Goal: Task Accomplishment & Management: Use online tool/utility

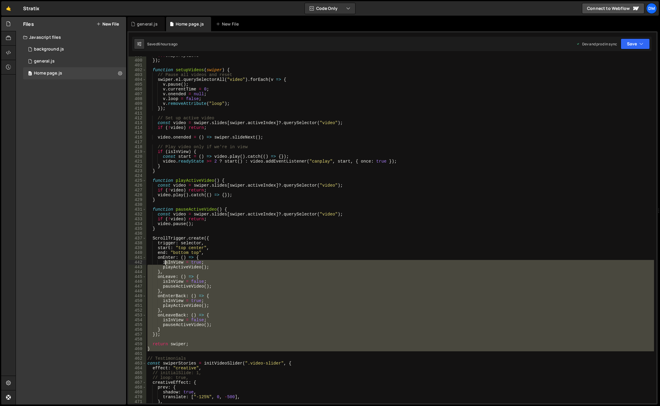
scroll to position [1879, 0]
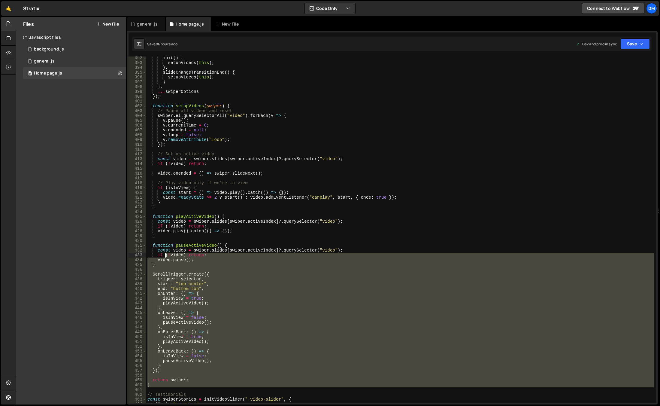
drag, startPoint x: 159, startPoint y: 331, endPoint x: 168, endPoint y: 251, distance: 79.7
click at [168, 251] on div "init ( ) { setupVideos ( this ) ; } , slideChangeTransitionEnd ( ) { setupVideo…" at bounding box center [400, 234] width 508 height 356
drag, startPoint x: 313, startPoint y: 145, endPoint x: 298, endPoint y: 134, distance: 18.9
click at [313, 145] on div "init ( ) { setupVideos ( this ) ; } , slideChangeTransitionEnd ( ) { setupVideo…" at bounding box center [400, 234] width 508 height 356
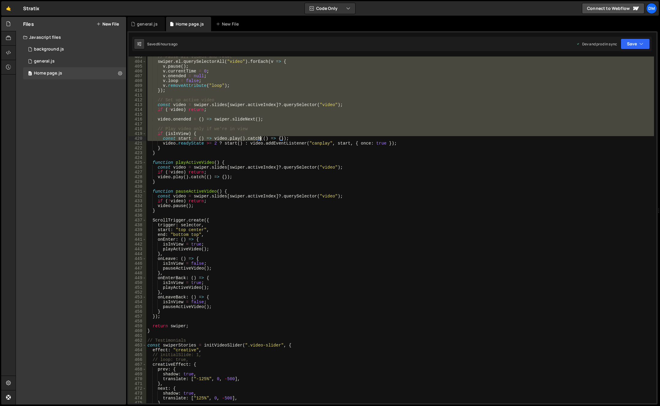
scroll to position [1951, 0]
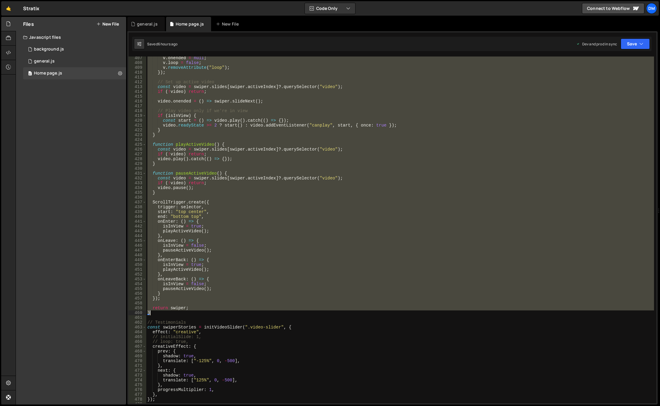
drag, startPoint x: 147, startPoint y: 100, endPoint x: 164, endPoint y: 311, distance: 212.0
click at [164, 311] on div "v . onended = null ; v . loop = false ; v . removeAttribute ( "loop" ) ; }) ; /…" at bounding box center [400, 234] width 508 height 356
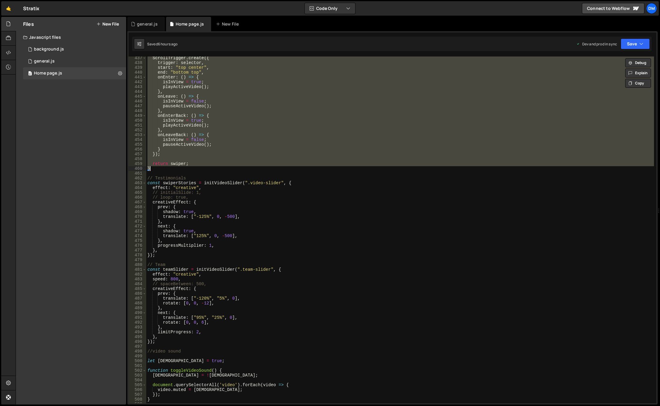
scroll to position [2131, 0]
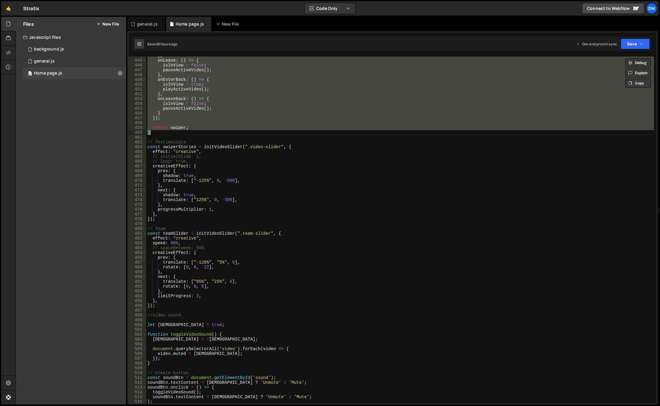
click at [177, 304] on div "} , onLeave : ( ) => { isInView = false ; pauseActiveVideo ( ) ; } , onEnterBac…" at bounding box center [400, 231] width 508 height 356
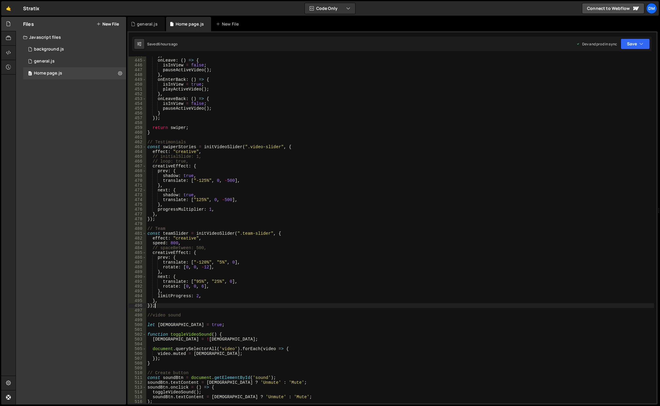
scroll to position [2203, 0]
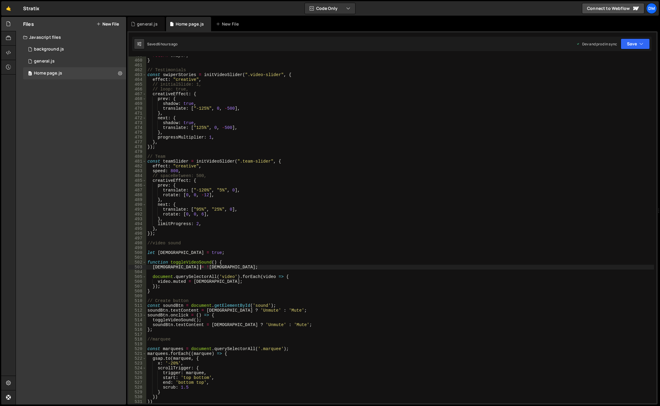
click at [202, 266] on div "return swiper ; } // Testimonials const swiperStories = initVideoSlider ( ".vid…" at bounding box center [400, 231] width 508 height 356
click at [202, 262] on div "return swiper ; } // Testimonials const swiperStories = initVideoSlider ( ".vid…" at bounding box center [400, 231] width 508 height 356
click at [189, 251] on div "return swiper ; } // Testimonials const swiperStories = initVideoSlider ( ".vid…" at bounding box center [400, 231] width 508 height 356
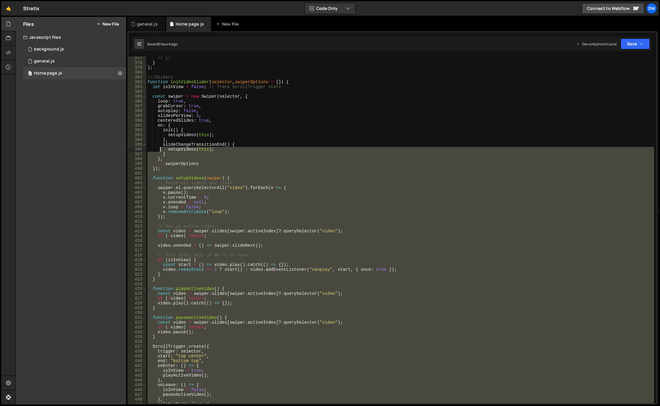
scroll to position [1771, 0]
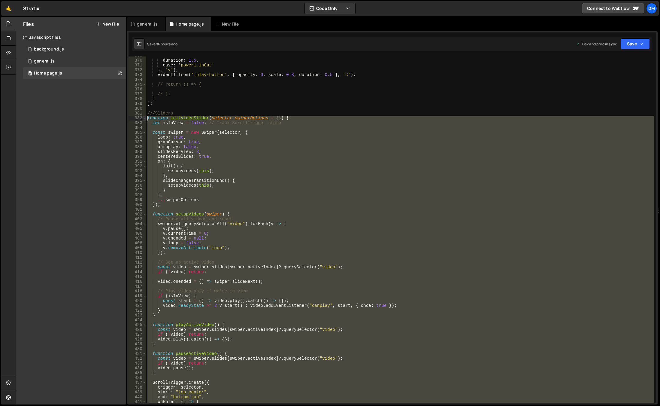
drag, startPoint x: 173, startPoint y: 235, endPoint x: 144, endPoint y: 117, distance: 121.8
click at [144, 117] on div "let isMuted = true; 369 370 371 372 373 374 375 376 377 378 379 380 381 382 383…" at bounding box center [393, 229] width 528 height 346
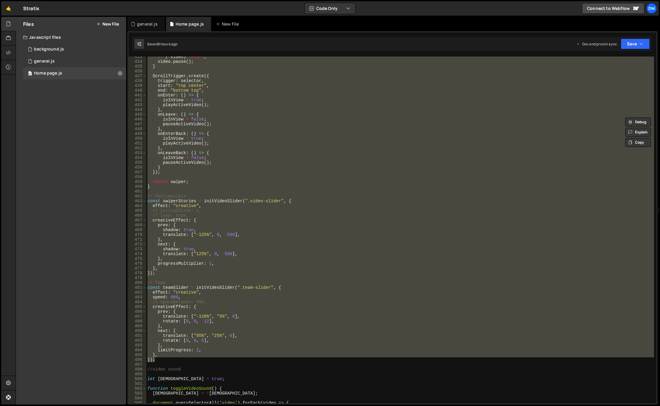
scroll to position [2113, 0]
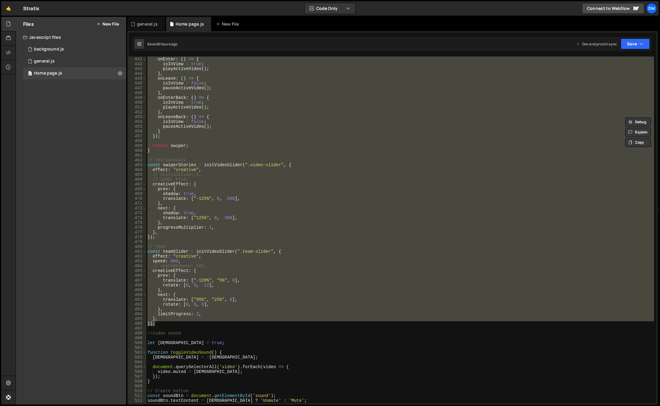
paste textarea "}"
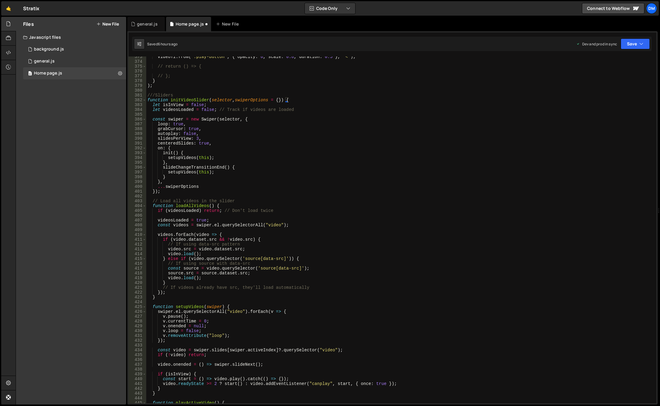
scroll to position [1735, 0]
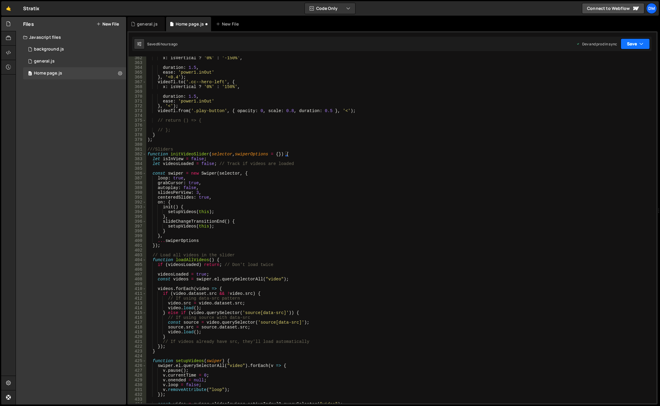
click at [627, 45] on button "Save" at bounding box center [635, 43] width 29 height 11
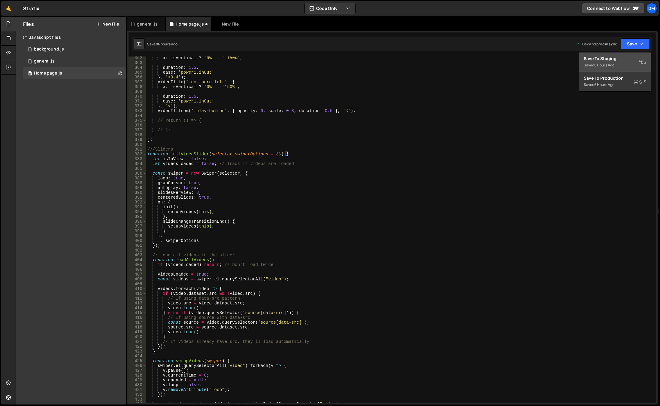
click at [615, 60] on div "Save to Staging S" at bounding box center [615, 59] width 62 height 6
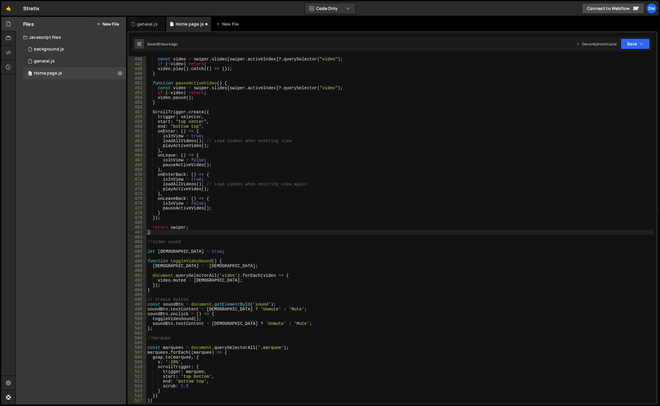
scroll to position [2137, 0]
click at [628, 45] on button "Save" at bounding box center [635, 43] width 29 height 11
click at [603, 86] on div "6 hours ago" at bounding box center [604, 84] width 20 height 5
click at [280, 232] on div "function playActiveVideo ( ) { const video = swiper . slides [ swiper . activeI…" at bounding box center [400, 230] width 508 height 356
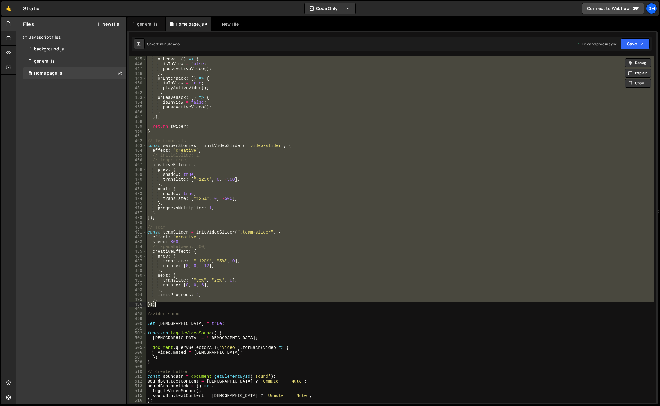
scroll to position [2061, 0]
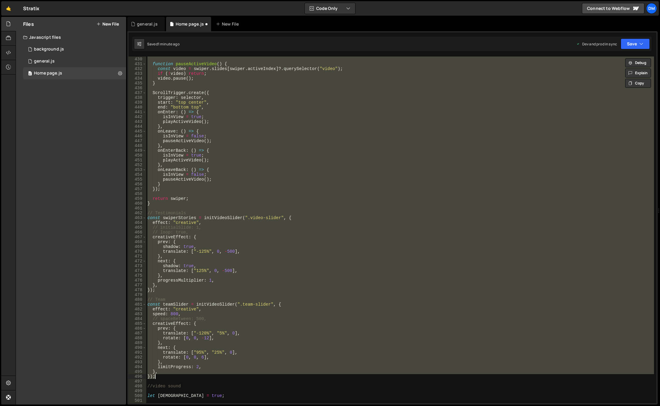
click at [204, 204] on div "} function pauseActiveVideo ( ) { const video = swiper . slides [ swiper . acti…" at bounding box center [400, 229] width 508 height 346
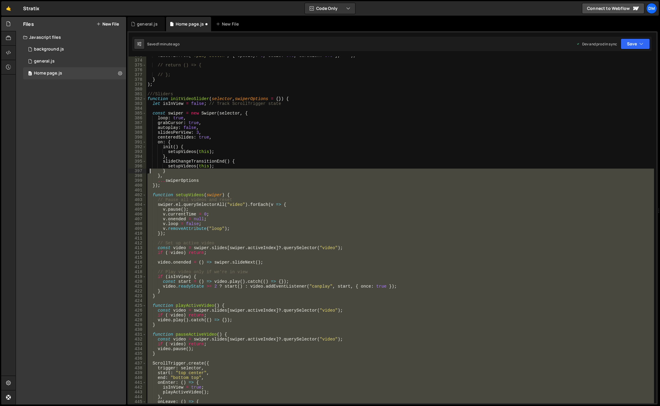
scroll to position [1772, 0]
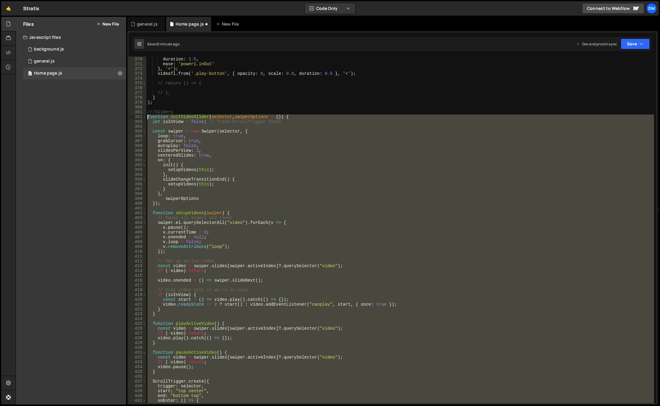
drag, startPoint x: 166, startPoint y: 203, endPoint x: 130, endPoint y: 117, distance: 92.8
click at [130, 117] on div "} 369 370 371 372 373 374 375 376 377 378 379 380 381 382 383 384 385 386 387 3…" at bounding box center [393, 229] width 528 height 346
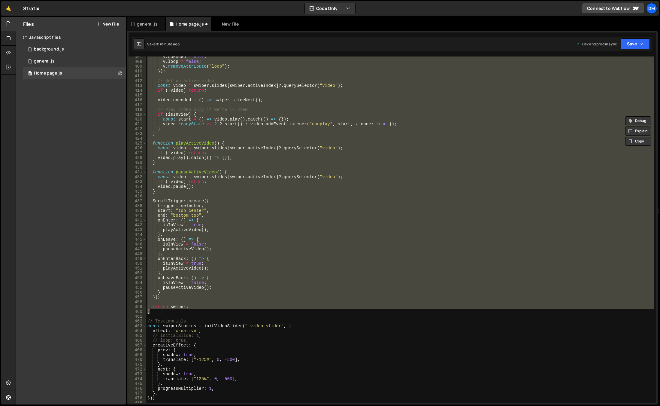
paste textarea "}"
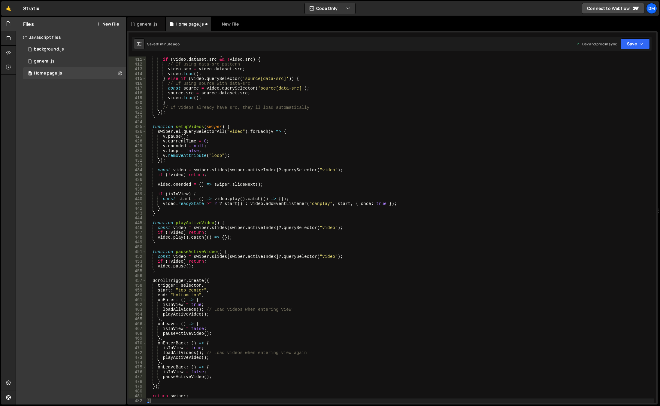
scroll to position [2041, 0]
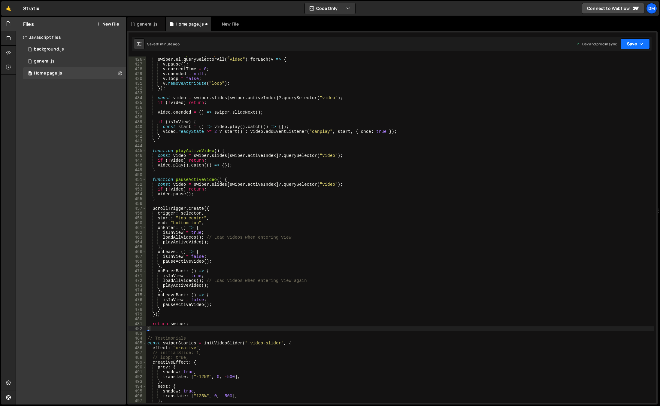
drag, startPoint x: 632, startPoint y: 40, endPoint x: 629, endPoint y: 55, distance: 15.0
click at [632, 40] on button "Save" at bounding box center [635, 43] width 29 height 11
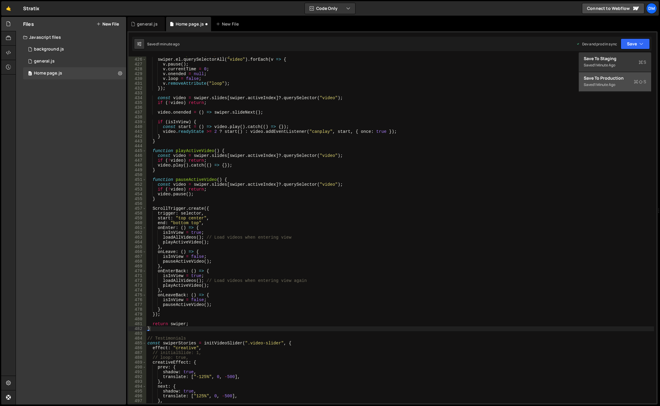
click at [613, 78] on div "Save to Production S" at bounding box center [615, 78] width 62 height 6
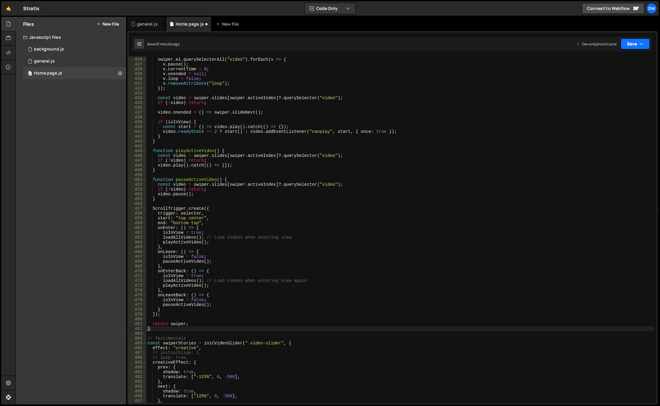
click at [624, 46] on button "Save" at bounding box center [635, 43] width 29 height 11
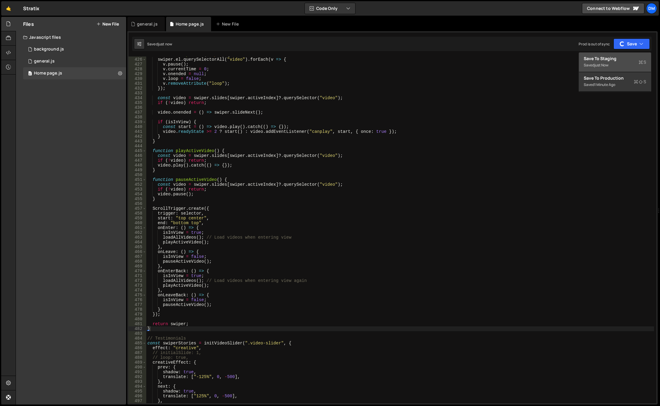
click at [611, 62] on div "Saved just now" at bounding box center [615, 65] width 62 height 7
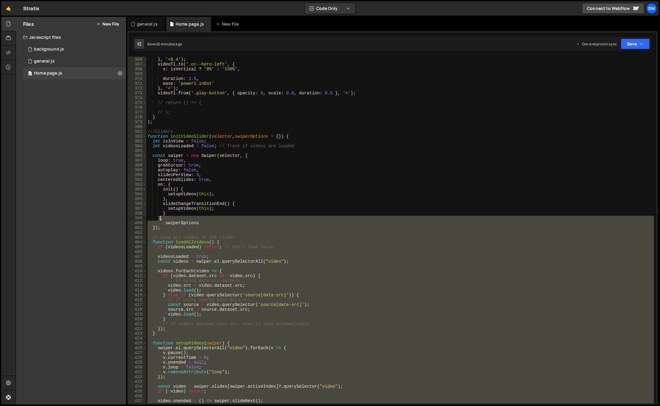
scroll to position [1753, 0]
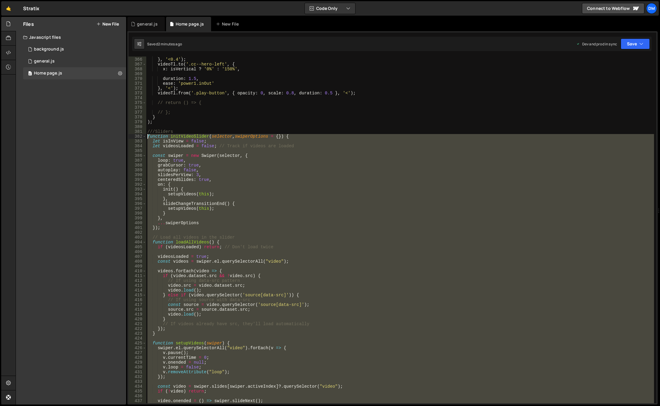
drag, startPoint x: 161, startPoint y: 328, endPoint x: 124, endPoint y: 136, distance: 195.4
click at [124, 136] on div "Files New File Javascript files 0 background.js 0 0 general.js 0 0 Home page.js…" at bounding box center [338, 211] width 644 height 388
paste textarea "}"
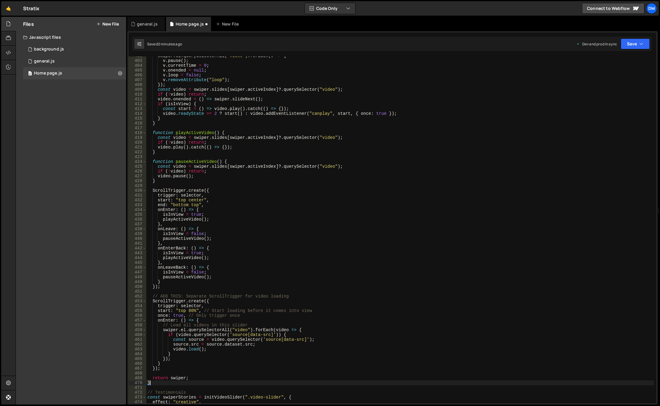
scroll to position [2001, 0]
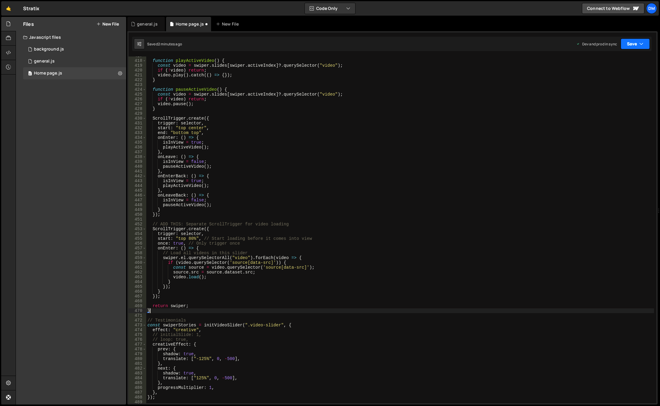
drag, startPoint x: 632, startPoint y: 43, endPoint x: 624, endPoint y: 61, distance: 19.6
click at [632, 43] on button "Save" at bounding box center [635, 43] width 29 height 11
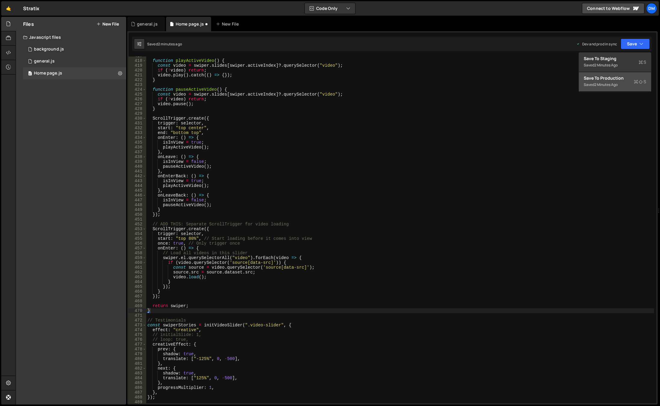
click at [615, 79] on div "Save to Production S" at bounding box center [615, 78] width 62 height 6
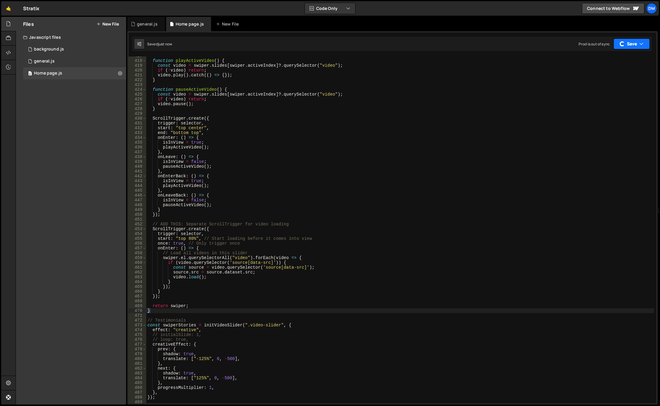
click at [624, 44] on div "button" at bounding box center [622, 44] width 7 height 7
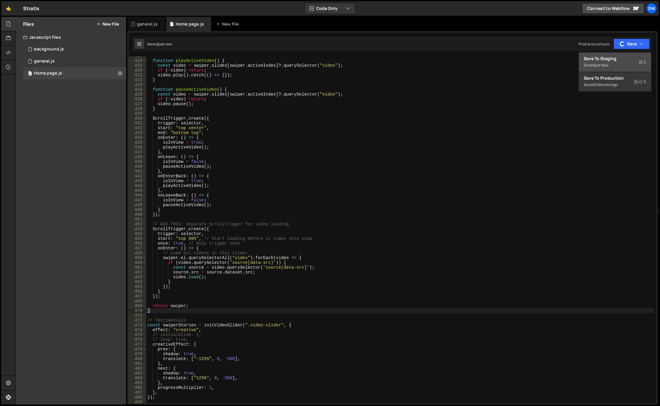
click at [611, 59] on div "Save to Staging S" at bounding box center [615, 59] width 62 height 6
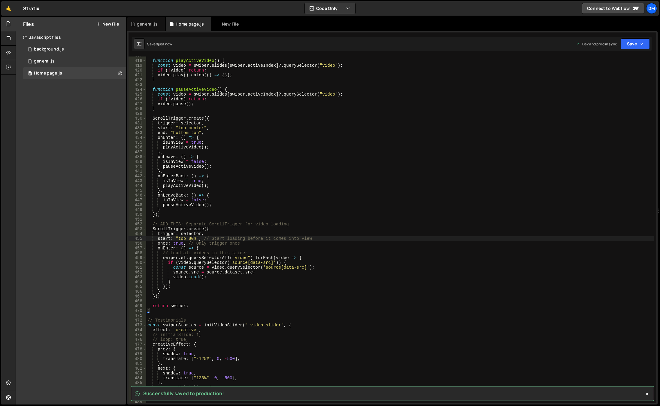
drag, startPoint x: 192, startPoint y: 239, endPoint x: 212, endPoint y: 262, distance: 30.2
click at [192, 239] on div "function playActiveVideo ( ) { const video = swiper . slides [ swiper . activeI…" at bounding box center [400, 231] width 508 height 356
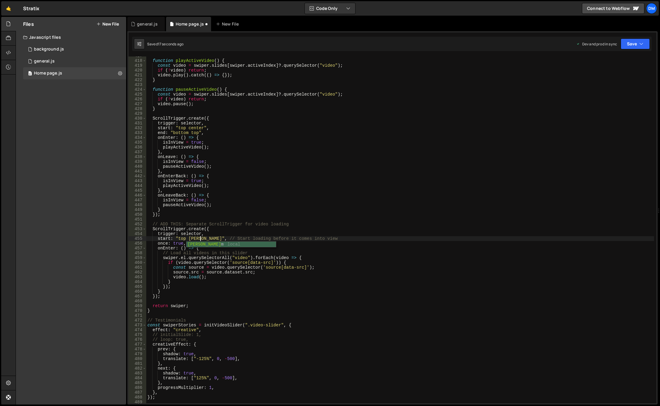
scroll to position [0, 4]
click at [292, 246] on div "function playActiveVideo ( ) { const video = swiper . slides [ swiper . activeI…" at bounding box center [400, 231] width 508 height 356
click at [371, 232] on div "function playActiveVideo ( ) { const video = swiper . slides [ swiper . activeI…" at bounding box center [400, 231] width 508 height 356
drag, startPoint x: 629, startPoint y: 43, endPoint x: 628, endPoint y: 46, distance: 3.1
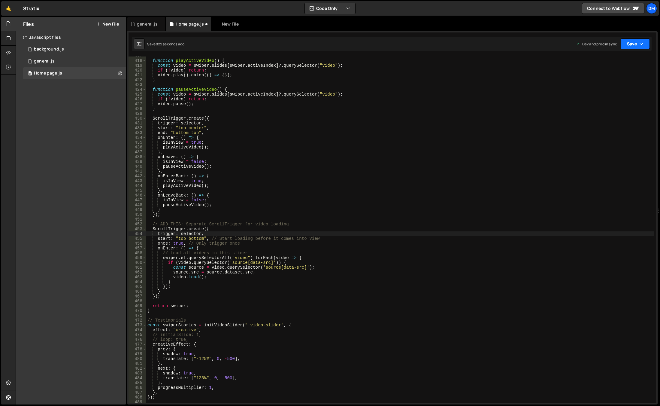
click at [629, 43] on button "Save" at bounding box center [635, 43] width 29 height 11
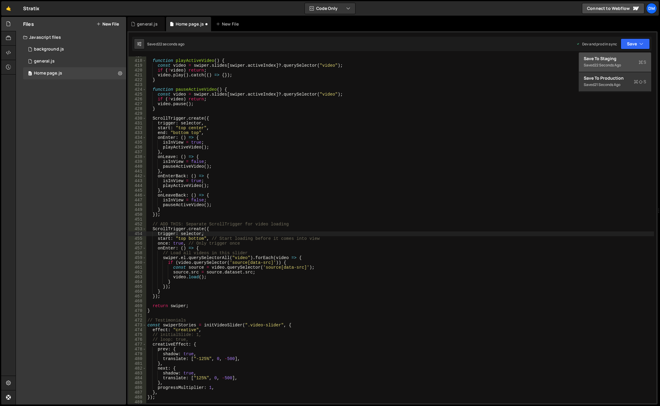
click at [614, 59] on div "Save to Staging S" at bounding box center [615, 59] width 62 height 6
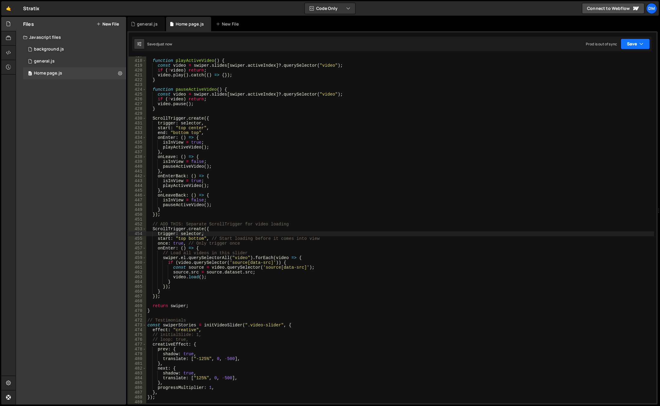
click at [630, 40] on button "Save" at bounding box center [635, 43] width 29 height 11
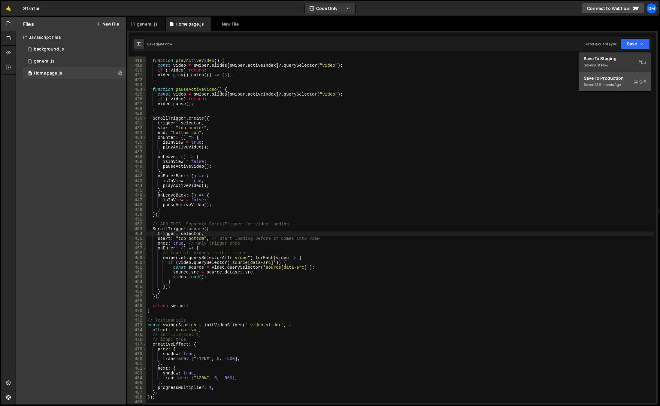
click at [599, 89] on button "Save to Production S Saved 23 seconds ago" at bounding box center [615, 82] width 72 height 20
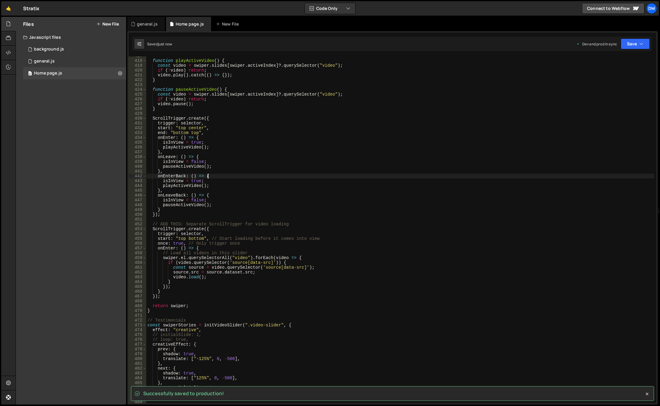
click at [481, 177] on div "function playActiveVideo ( ) { const video = swiper . slides [ swiper . activeI…" at bounding box center [400, 231] width 508 height 356
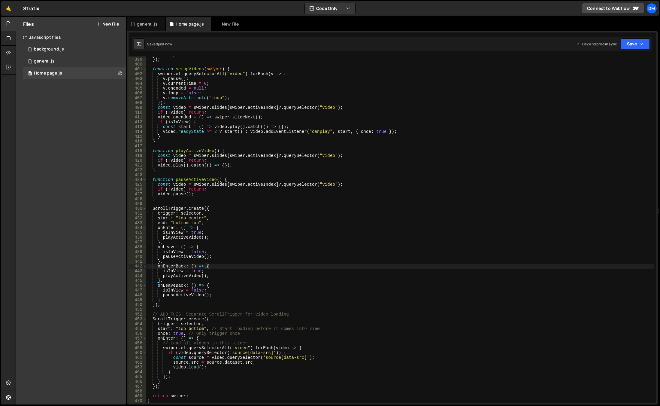
click at [193, 324] on div "... swiperOptions }) ; function setupVideos ( swiper ) { swiper . el . querySel…" at bounding box center [400, 230] width 508 height 356
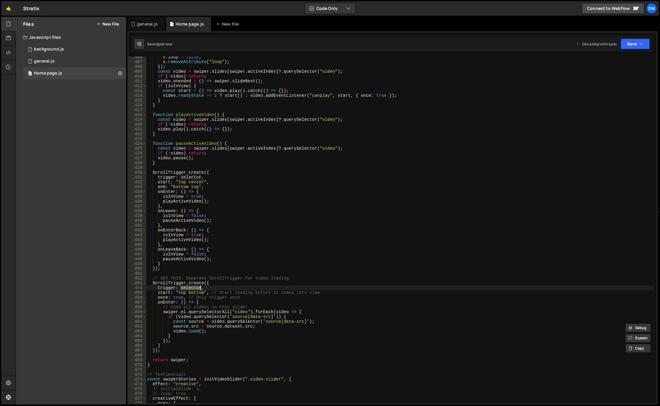
click at [398, 236] on div "v . loop = false ; v . removeAttribute ( "loop" ) ; }) ; const video = swiper .…" at bounding box center [400, 233] width 508 height 356
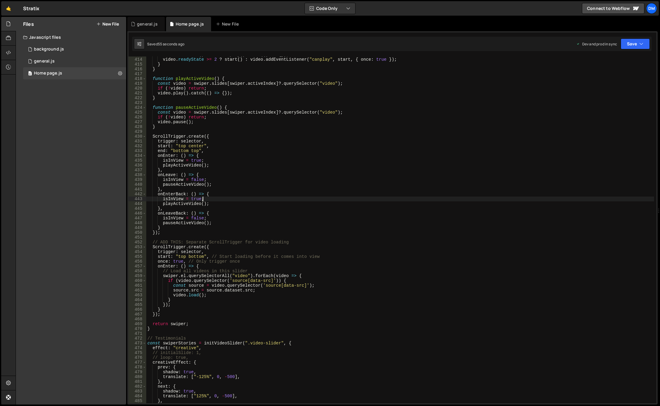
scroll to position [1947, 0]
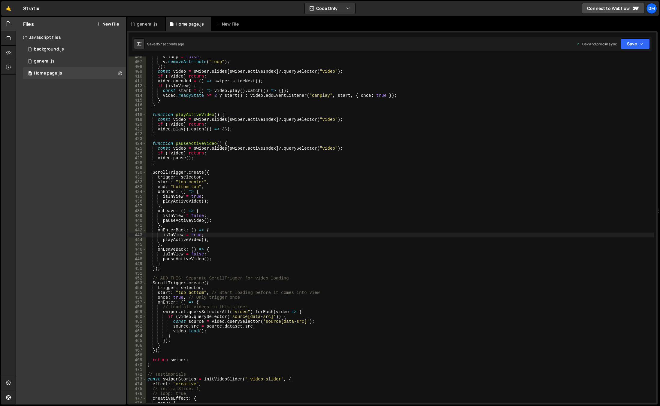
click at [245, 278] on div "v . loop = false ; v . removeAttribute ( "loop" ) ; }) ; const video = swiper .…" at bounding box center [400, 233] width 508 height 356
click at [207, 286] on div "v . loop = false ; v . removeAttribute ( "loop" ) ; }) ; const video = swiper .…" at bounding box center [400, 233] width 508 height 356
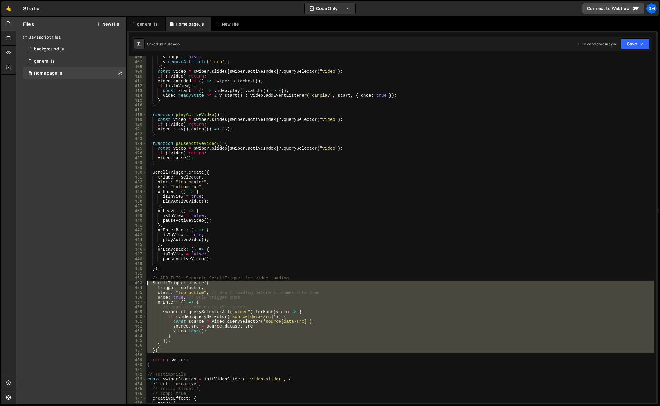
drag, startPoint x: 165, startPoint y: 353, endPoint x: 112, endPoint y: 282, distance: 88.4
click at [112, 282] on div "Files New File Javascript files 0 background.js 0 0 general.js 0 0 Home page.js…" at bounding box center [338, 211] width 644 height 388
paste textarea "});"
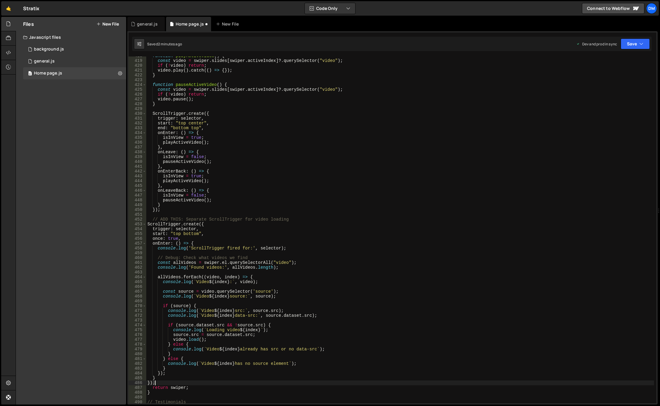
scroll to position [2042, 0]
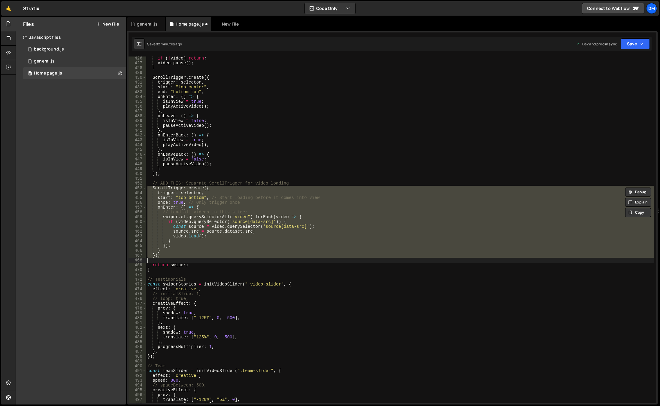
click at [169, 255] on div "if ( ! video ) return ; video . pause ( ) ; } ScrollTrigger . create ({ trigger…" at bounding box center [400, 229] width 508 height 346
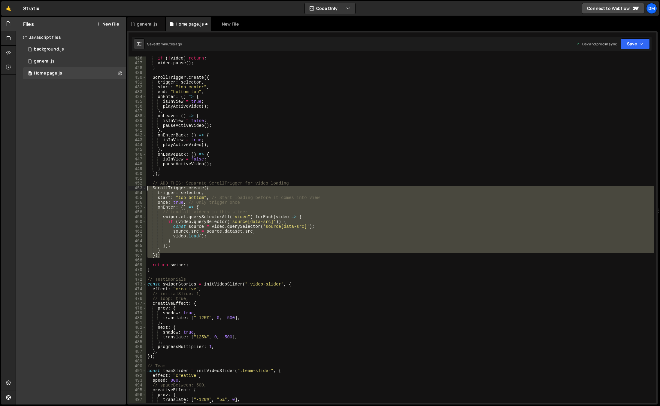
drag, startPoint x: 169, startPoint y: 252, endPoint x: 124, endPoint y: 189, distance: 77.3
click at [124, 189] on div "Files New File Javascript files 0 background.js 0 0 general.js 0 0 Home page.js…" at bounding box center [338, 211] width 644 height 388
paste textarea "});"
type textarea "});"
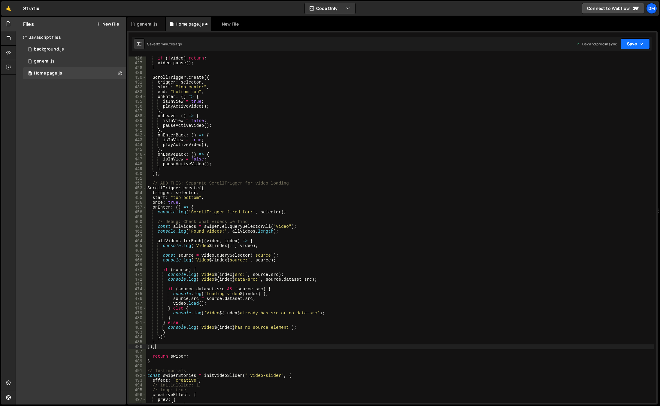
click at [640, 42] on icon "button" at bounding box center [641, 44] width 4 height 6
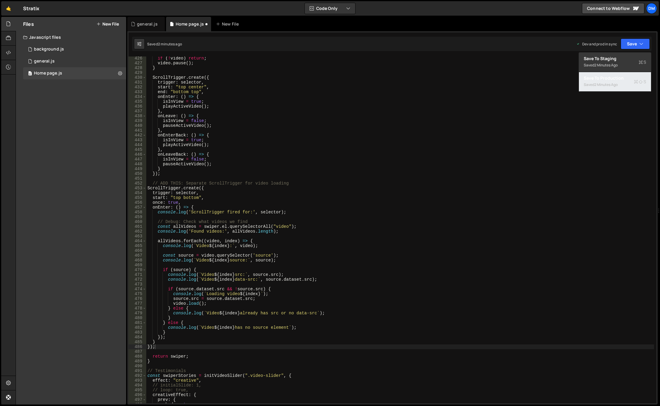
click at [607, 84] on div "2 minutes ago" at bounding box center [605, 84] width 23 height 5
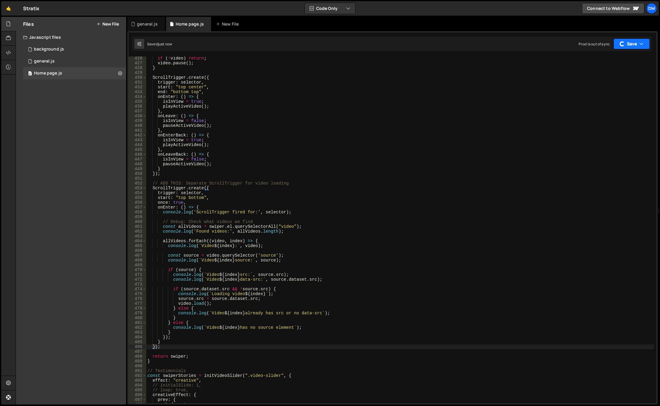
click at [617, 48] on button "Save" at bounding box center [631, 43] width 36 height 11
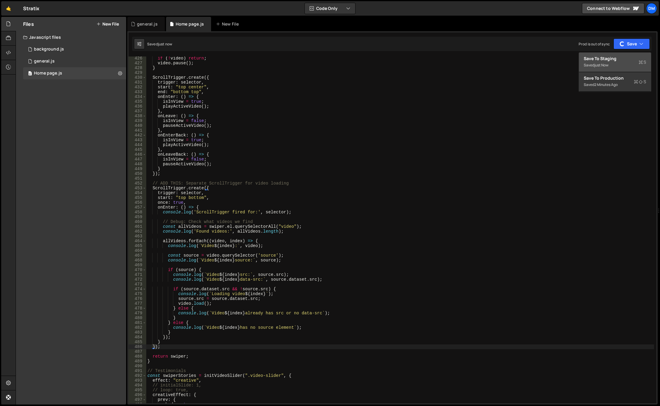
click at [614, 65] on div "Saved just now" at bounding box center [615, 65] width 62 height 7
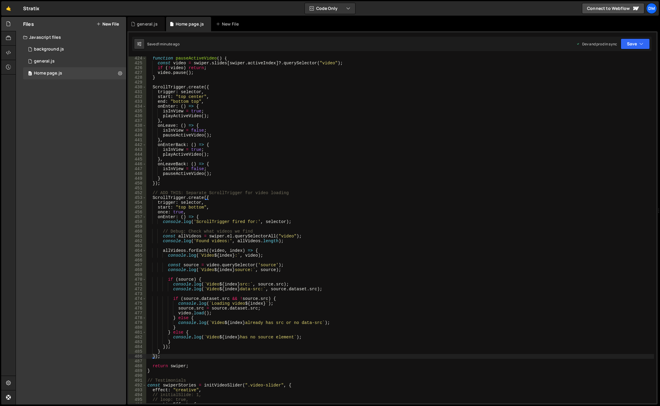
scroll to position [0, 0]
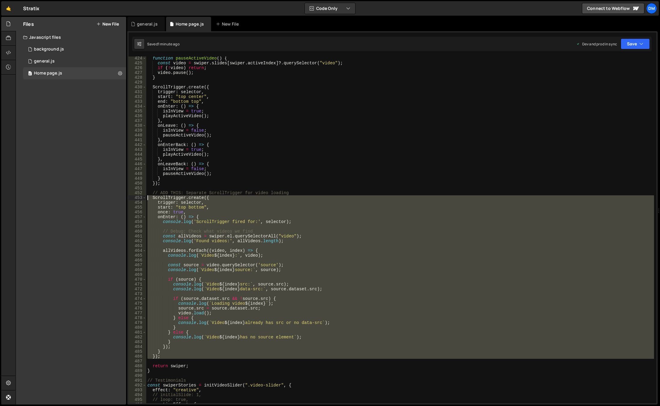
drag, startPoint x: 168, startPoint y: 359, endPoint x: 117, endPoint y: 196, distance: 170.8
click at [117, 196] on div "Files New File Javascript files 0 background.js 0 0 general.js 0 0 Home page.js…" at bounding box center [338, 211] width 644 height 388
paste textarea "});"
type textarea "});"
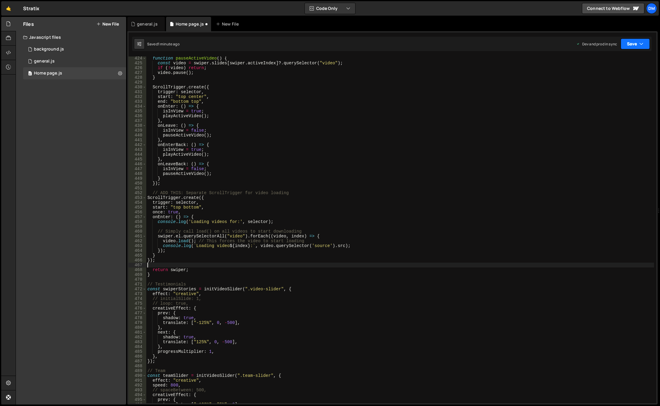
click at [625, 47] on button "Save" at bounding box center [635, 43] width 29 height 11
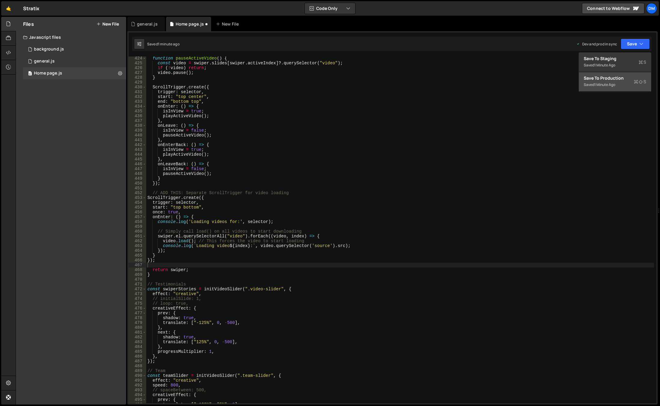
click at [609, 74] on button "Save to Production S Saved 1 minute ago" at bounding box center [615, 82] width 72 height 20
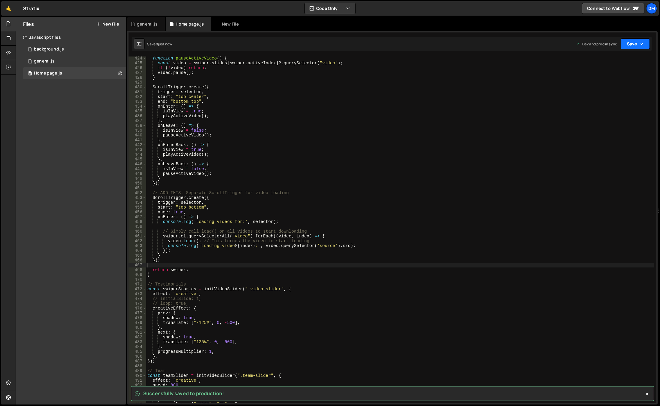
click at [631, 43] on button "Save" at bounding box center [635, 43] width 29 height 11
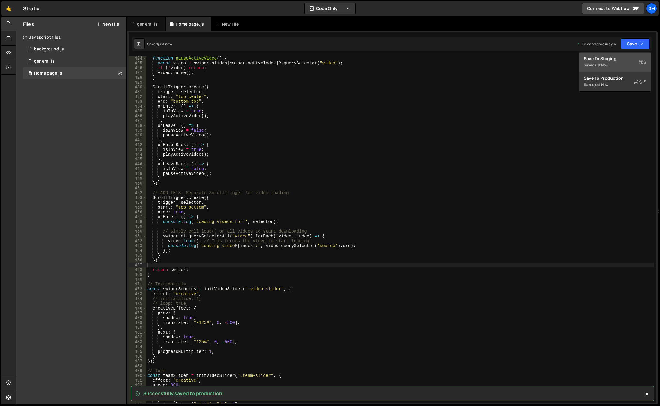
click at [616, 57] on div "Save to Staging S" at bounding box center [615, 59] width 62 height 6
